Goal: Transaction & Acquisition: Purchase product/service

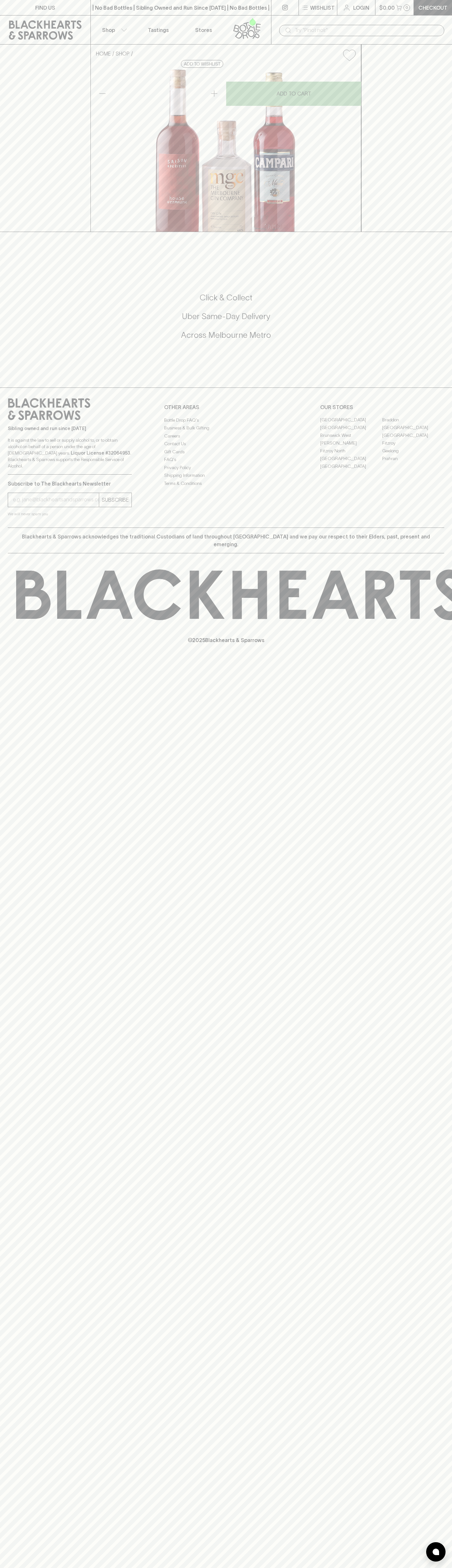
click at [1, 27] on link at bounding box center [45, 30] width 90 height 29
click at [214, 1567] on html "FIND US | No Bad Bottles | Sibling Owned and Run Since [DATE] | No Bad Bottles …" at bounding box center [226, 784] width 452 height 1568
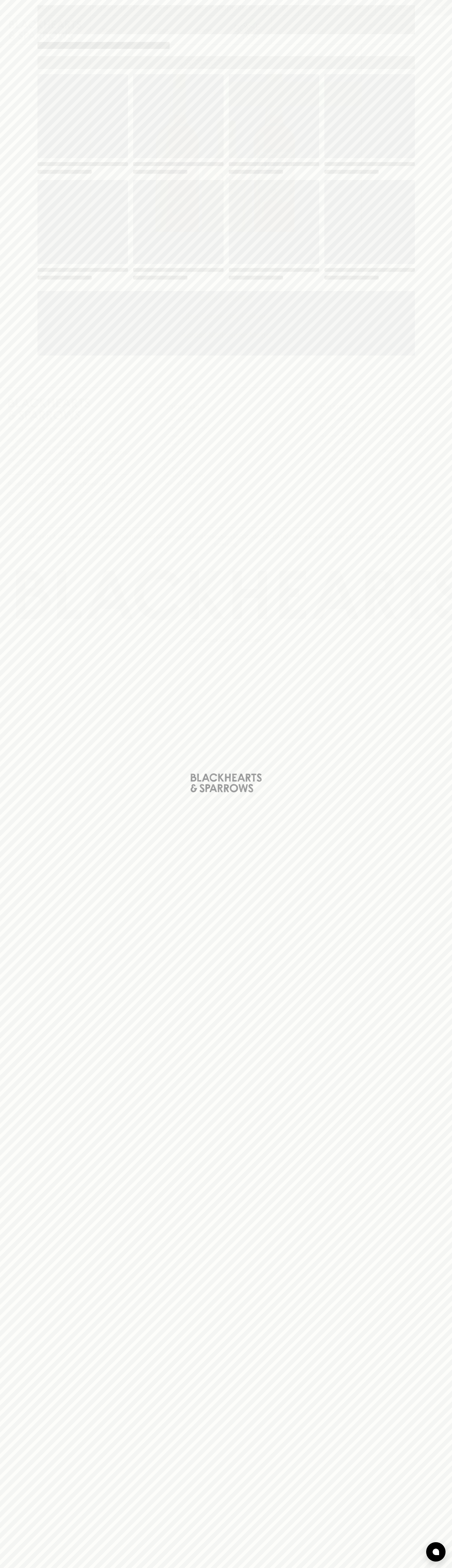
click at [26, 971] on div "Loading" at bounding box center [226, 784] width 452 height 1568
